Goal: Task Accomplishment & Management: Complete application form

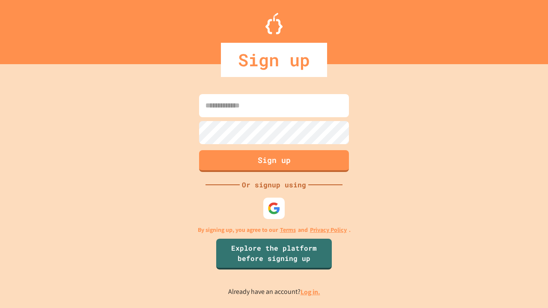
click at [311, 292] on link "Log in." at bounding box center [311, 292] width 20 height 9
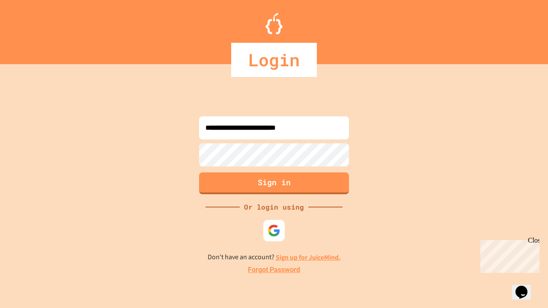
type input "**********"
